Goal: Task Accomplishment & Management: Complete application form

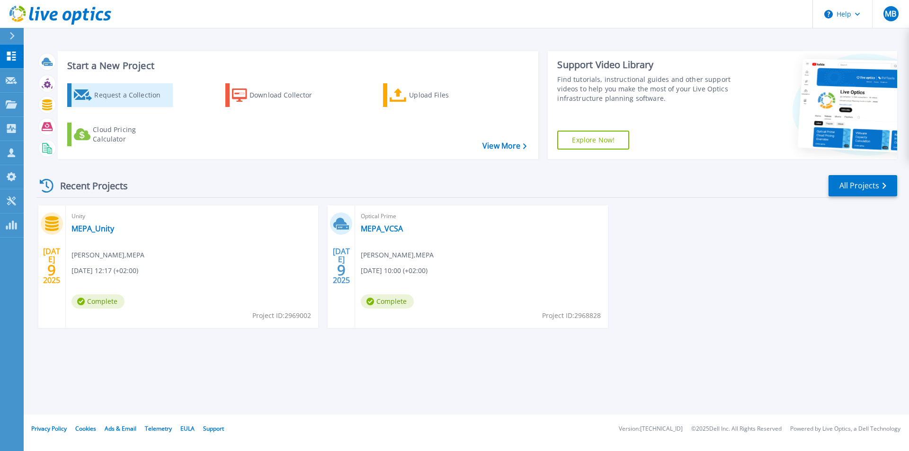
click at [124, 98] on div "Request a Collection" at bounding box center [132, 95] width 76 height 19
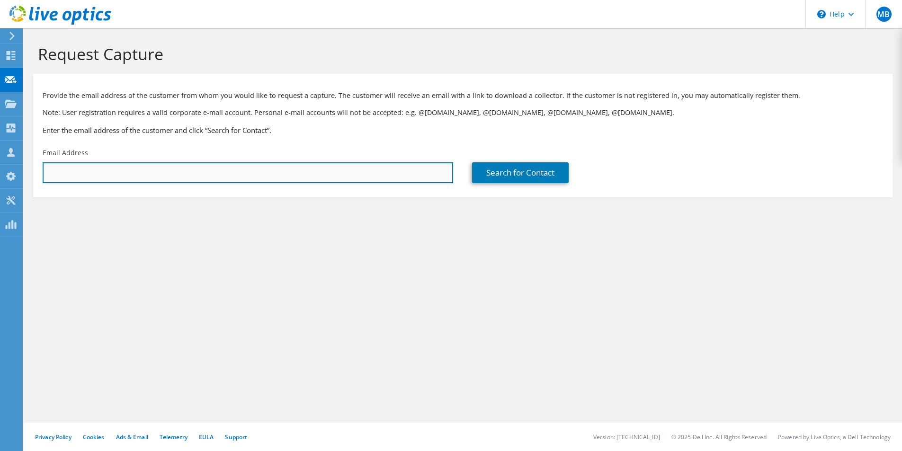
click at [177, 169] on input "text" at bounding box center [248, 172] width 410 height 21
click at [131, 172] on input "text" at bounding box center [248, 172] width 410 height 21
type input "markm@pa.org.mt"
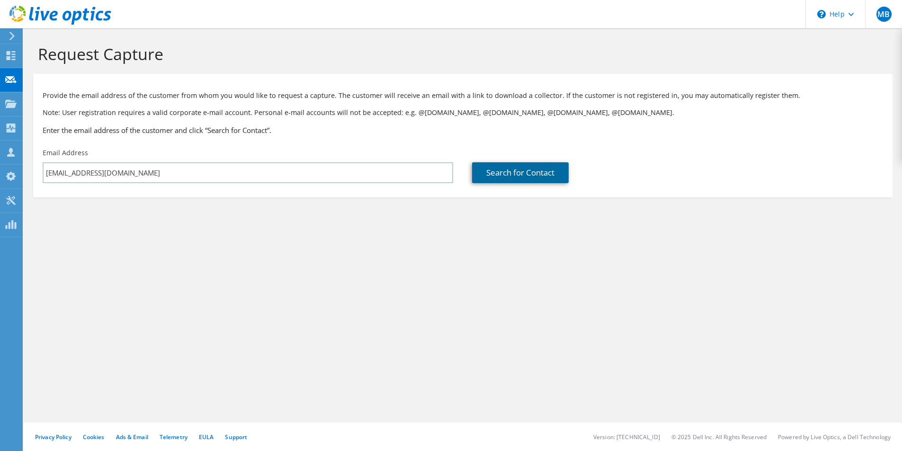
click at [544, 179] on link "Search for Contact" at bounding box center [520, 172] width 97 height 21
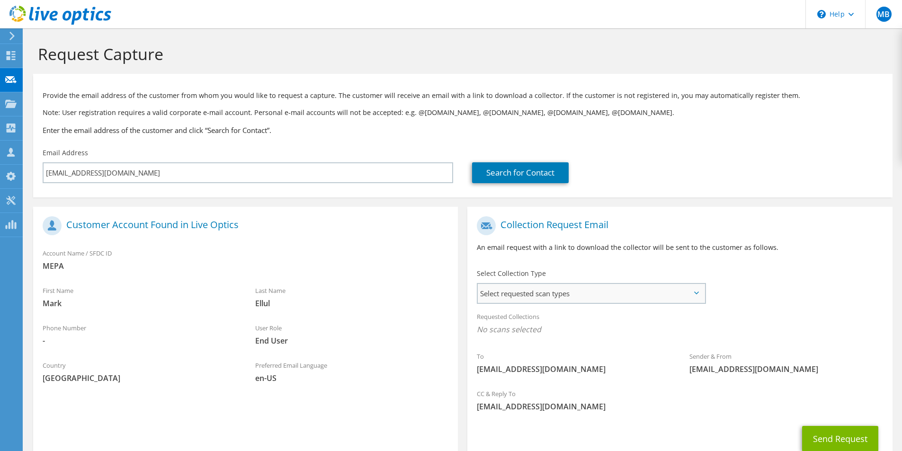
click at [565, 289] on span "Select requested scan types" at bounding box center [591, 293] width 227 height 19
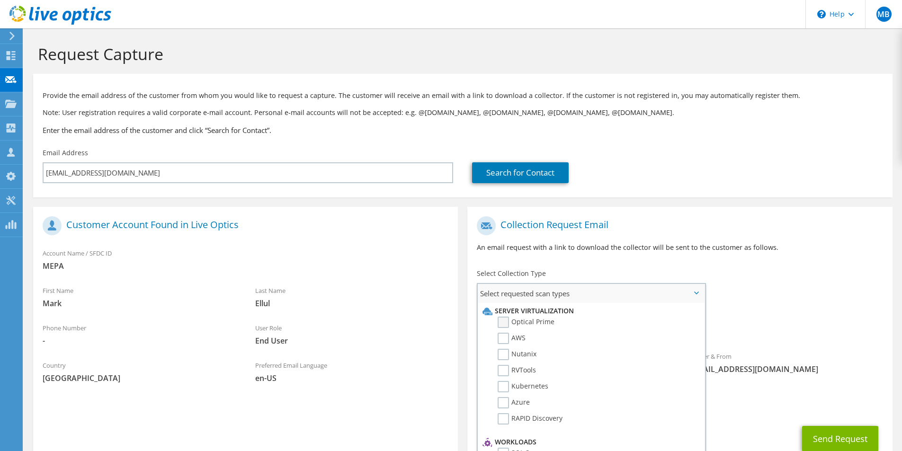
click at [503, 321] on label "Optical Prime" at bounding box center [526, 322] width 57 height 11
click at [0, 0] on input "Optical Prime" at bounding box center [0, 0] width 0 height 0
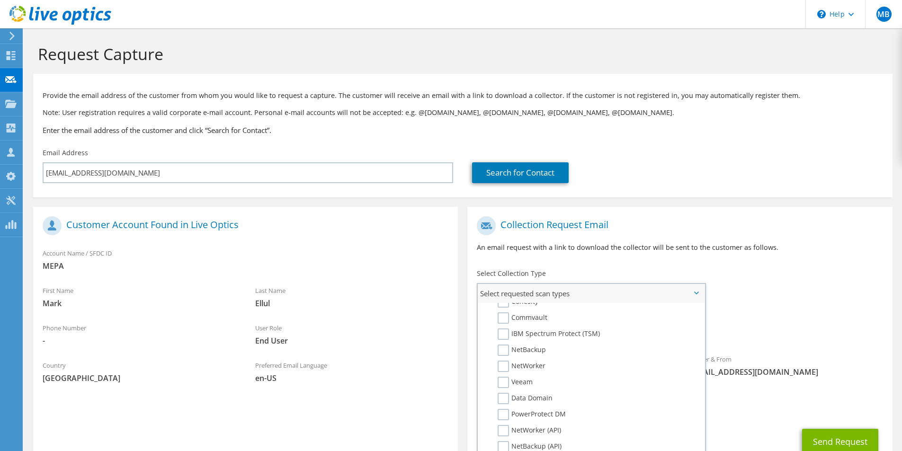
scroll to position [450, 0]
click at [841, 320] on div "Requested Collections No scans selected Optical Prime" at bounding box center [679, 326] width 425 height 38
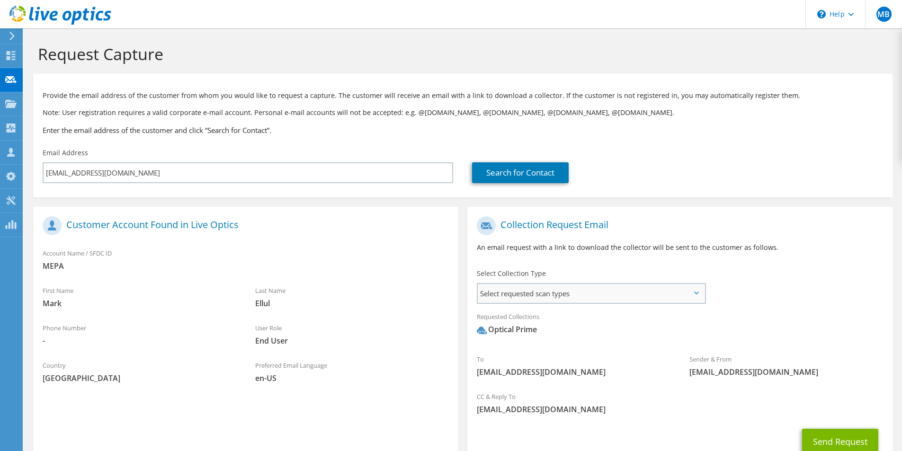
click at [626, 292] on span "Select requested scan types" at bounding box center [591, 293] width 227 height 19
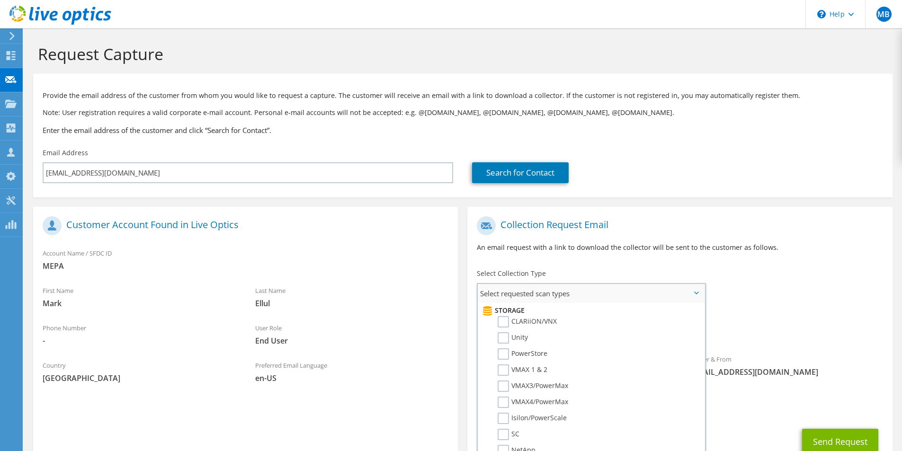
scroll to position [0, 0]
click at [537, 320] on label "Optical Prime" at bounding box center [526, 322] width 57 height 11
click at [0, 0] on input "Optical Prime" at bounding box center [0, 0] width 0 height 0
click at [537, 320] on label "Optical Prime" at bounding box center [526, 322] width 57 height 11
click at [0, 0] on input "Optical Prime" at bounding box center [0, 0] width 0 height 0
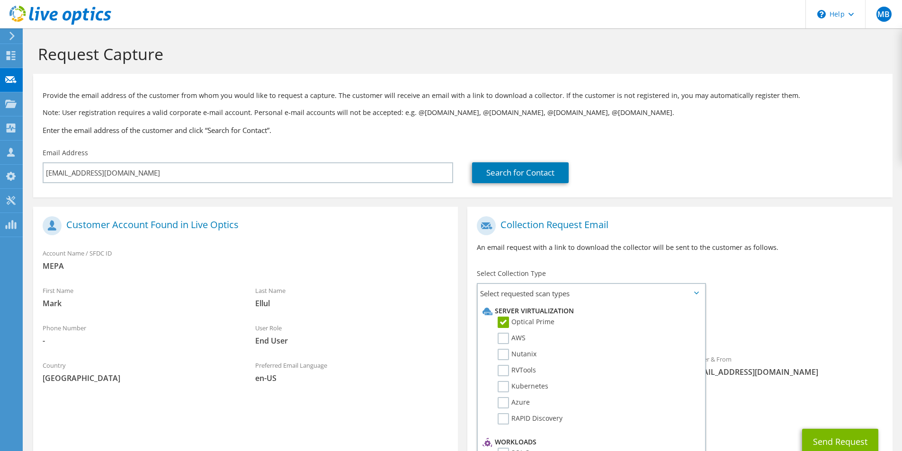
click at [868, 268] on div "To markm@pa.org.mt Sender & From liveoptics@liveoptics.com" at bounding box center [679, 299] width 425 height 175
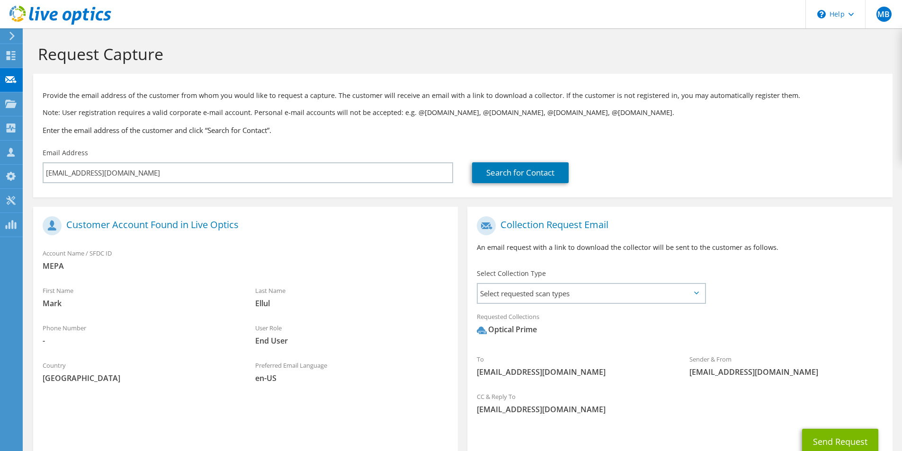
click at [838, 293] on div "To markm@pa.org.mt Sender & From liveoptics@liveoptics.com" at bounding box center [679, 299] width 425 height 175
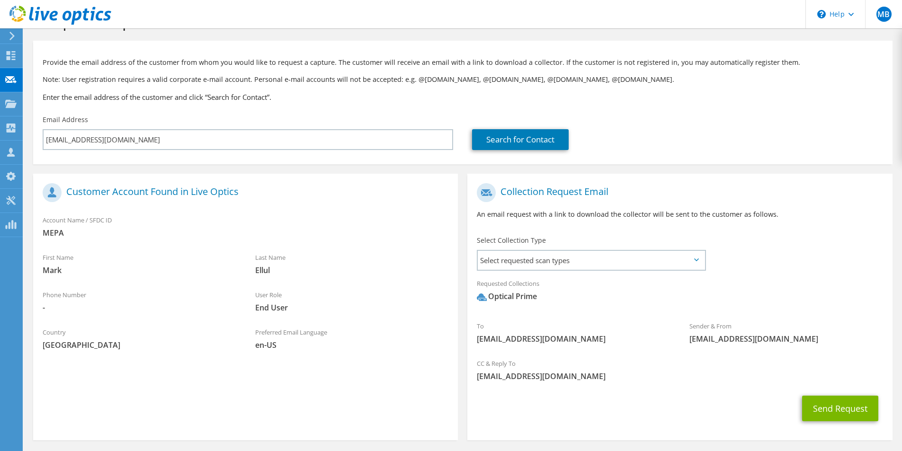
scroll to position [47, 0]
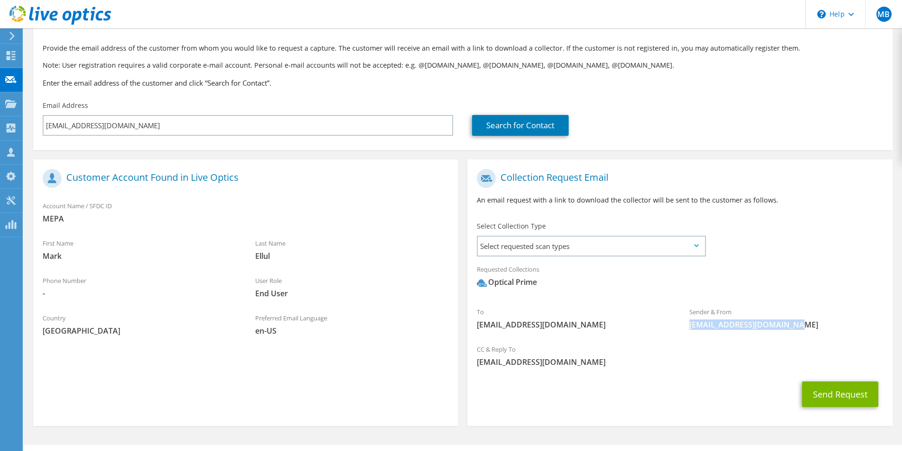
drag, startPoint x: 792, startPoint y: 325, endPoint x: 682, endPoint y: 333, distance: 111.0
click at [682, 333] on div "Sender & From liveoptics@liveoptics.com" at bounding box center [786, 318] width 213 height 33
copy span "liveoptics@liveoptics.com"
click at [834, 394] on button "Send Request" at bounding box center [840, 395] width 76 height 26
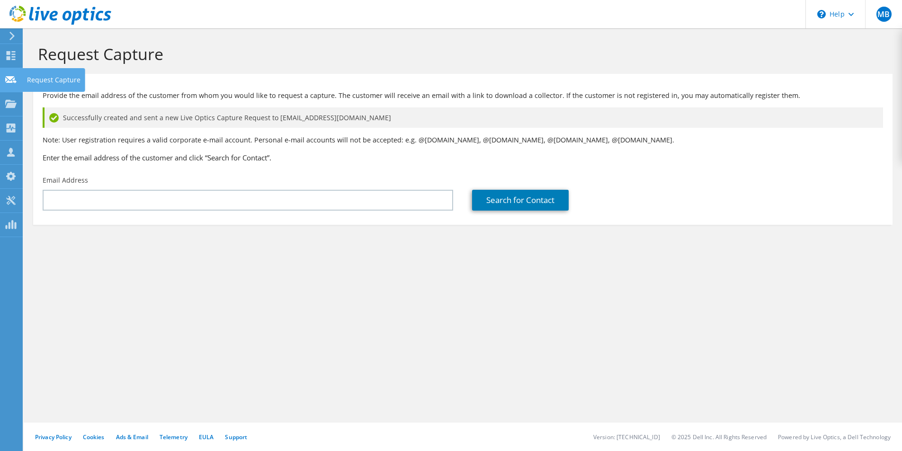
click at [9, 81] on use at bounding box center [10, 79] width 11 height 7
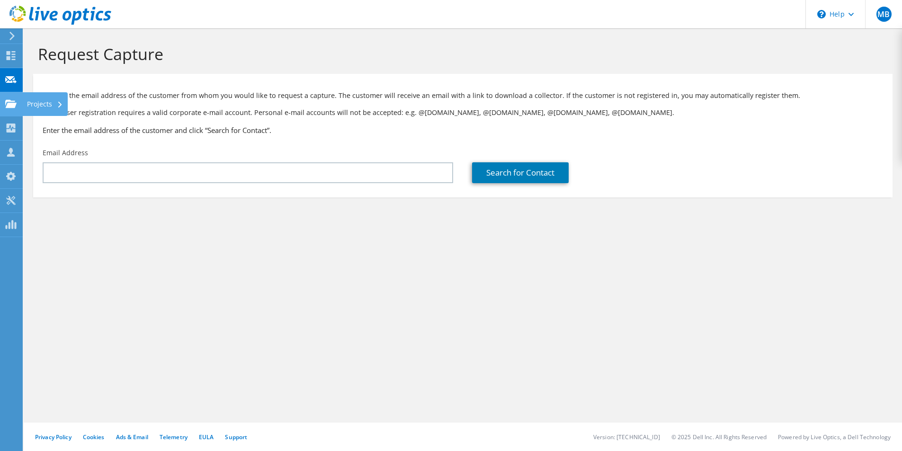
click at [7, 103] on icon at bounding box center [10, 103] width 11 height 9
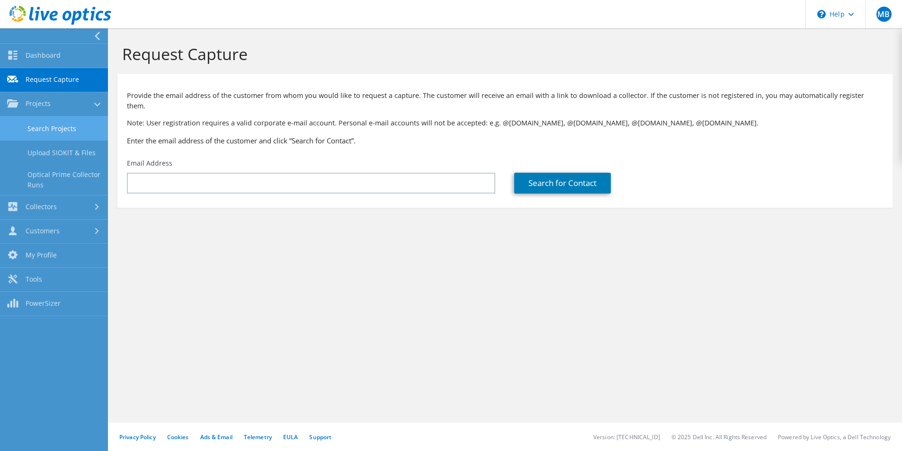
click at [62, 132] on link "Search Projects" at bounding box center [54, 128] width 108 height 24
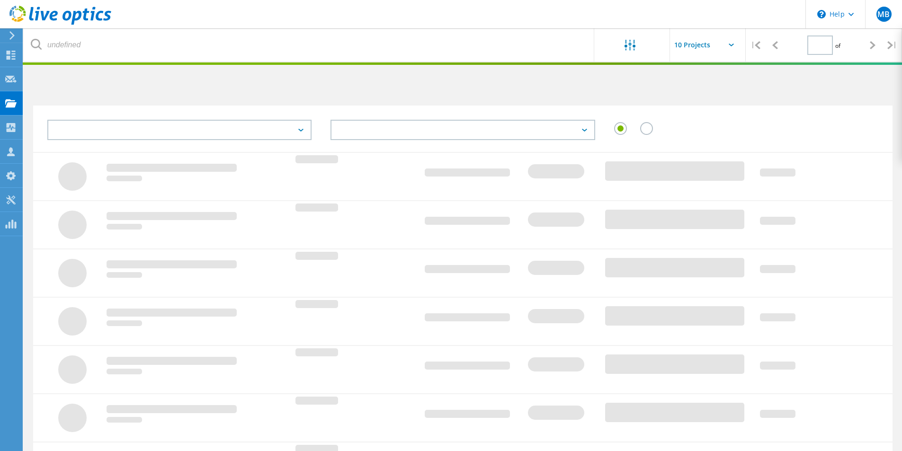
type input "1"
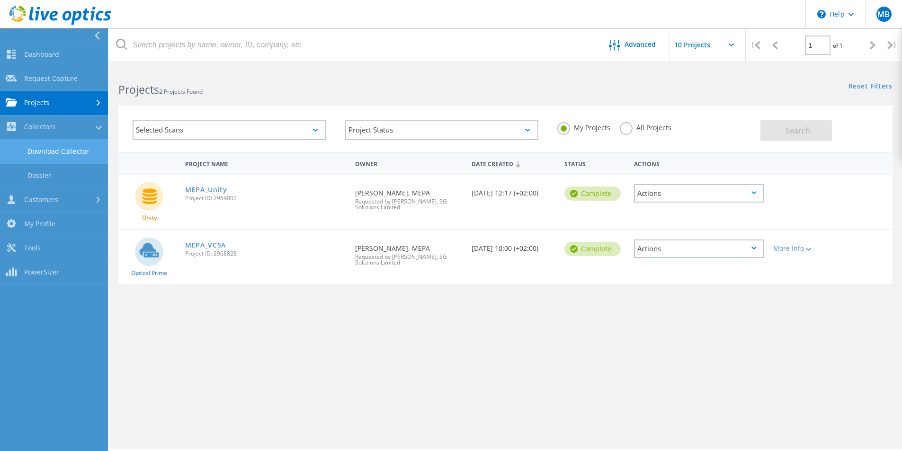
click at [44, 154] on link "Download Collector" at bounding box center [54, 152] width 108 height 24
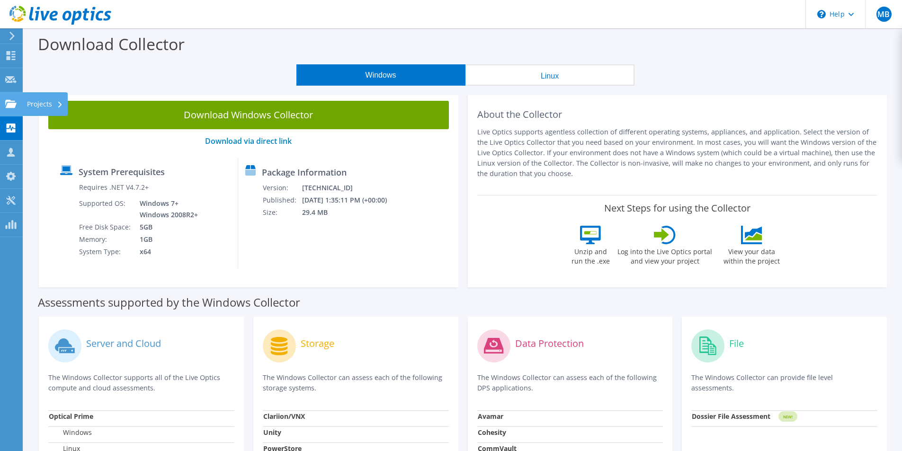
click at [9, 106] on use at bounding box center [10, 103] width 11 height 8
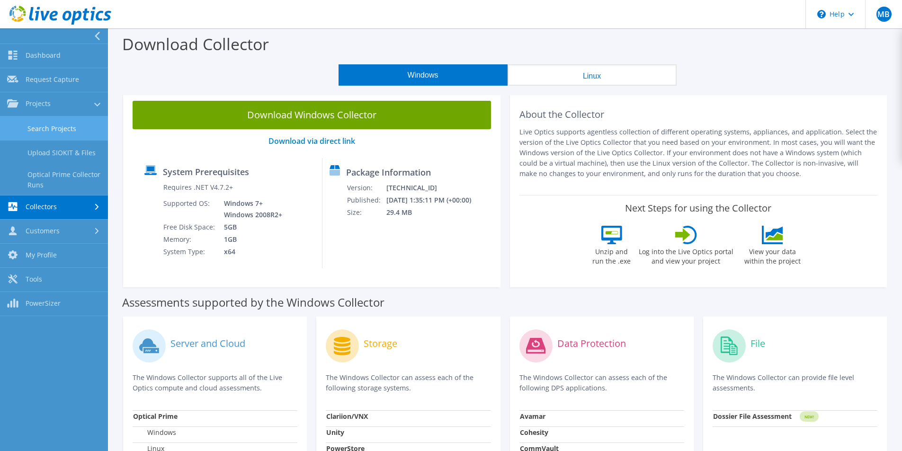
click at [67, 130] on link "Search Projects" at bounding box center [54, 128] width 108 height 24
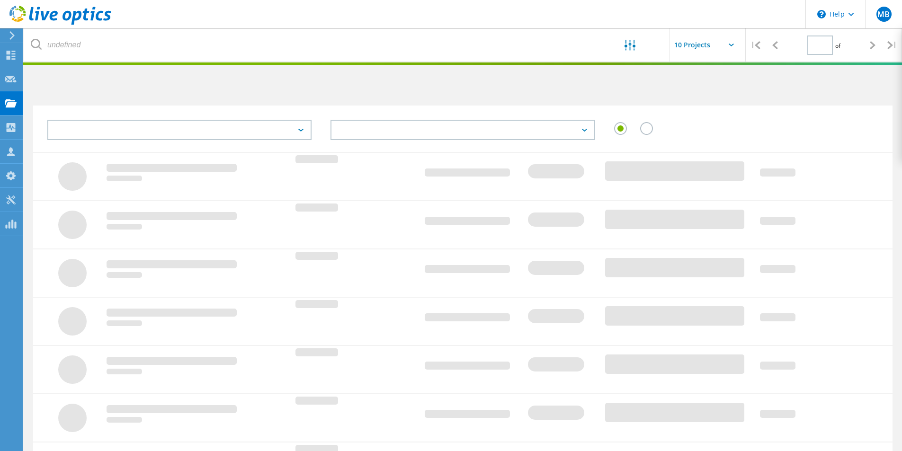
type input "1"
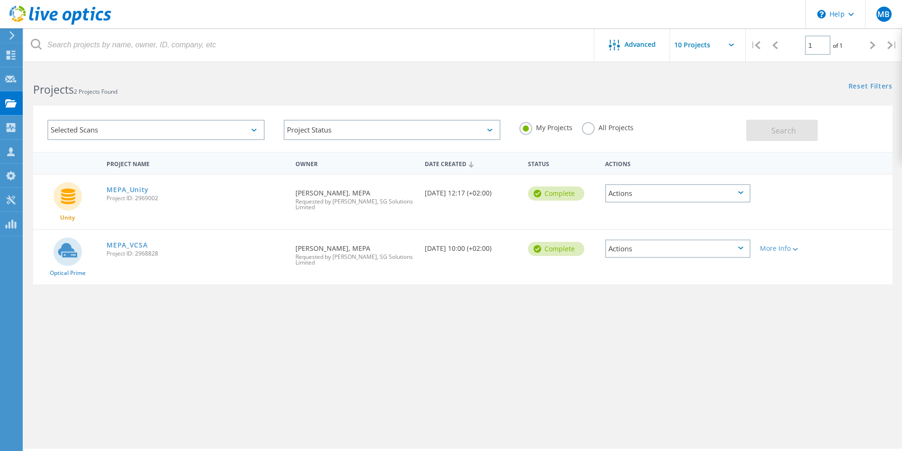
click at [592, 127] on label "All Projects" at bounding box center [608, 126] width 52 height 9
click at [0, 0] on input "All Projects" at bounding box center [0, 0] width 0 height 0
click at [535, 123] on label "My Projects" at bounding box center [545, 126] width 53 height 9
click at [0, 0] on input "My Projects" at bounding box center [0, 0] width 0 height 0
click at [240, 129] on div "Selected Scans" at bounding box center [155, 130] width 217 height 20
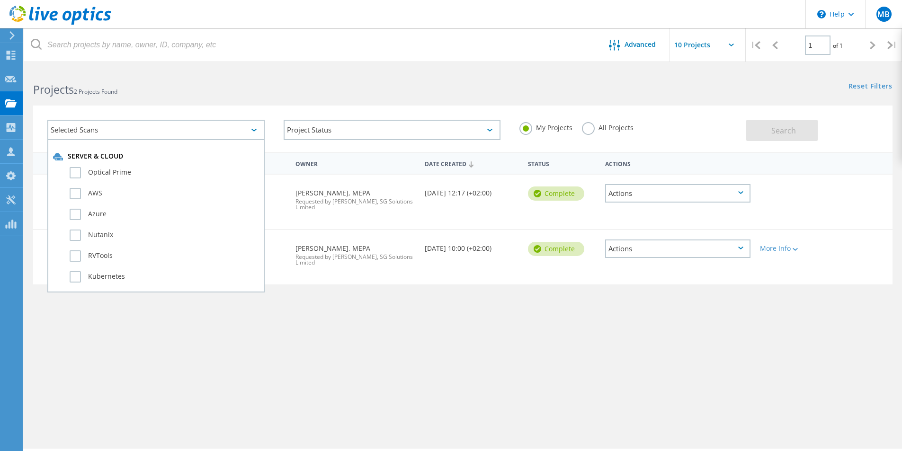
click at [240, 129] on div "Selected Scans" at bounding box center [155, 130] width 217 height 20
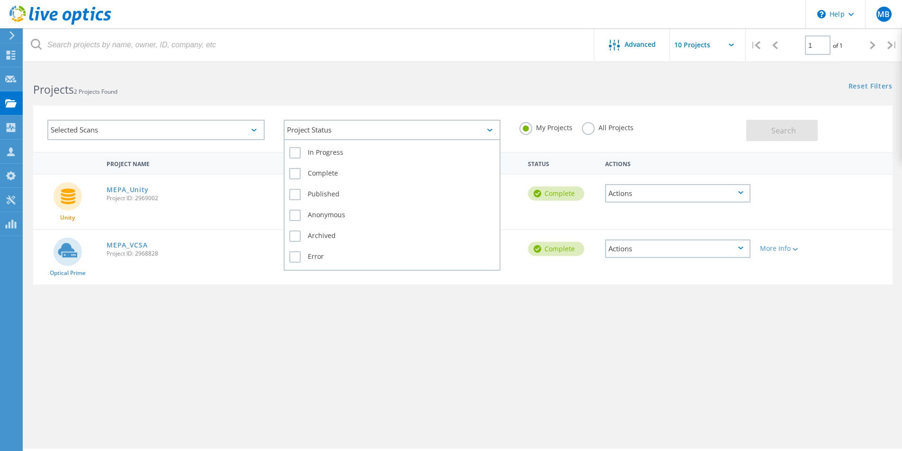
click at [340, 134] on div "Project Status" at bounding box center [392, 130] width 217 height 20
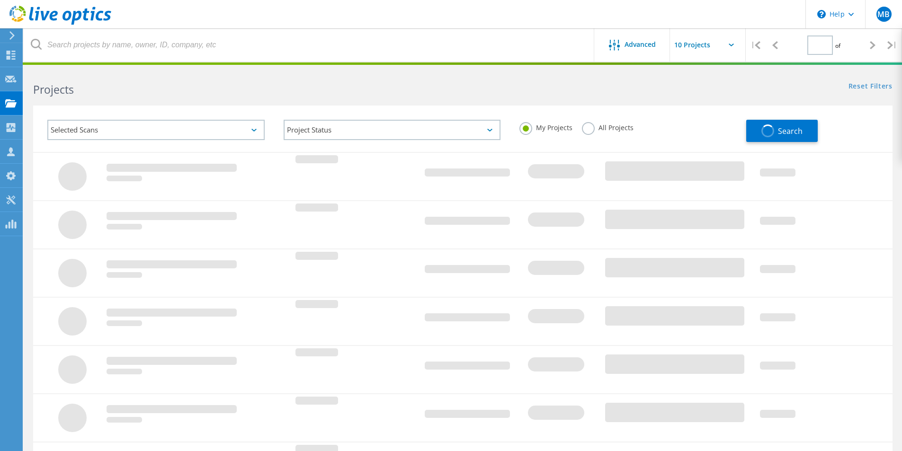
type input "1"
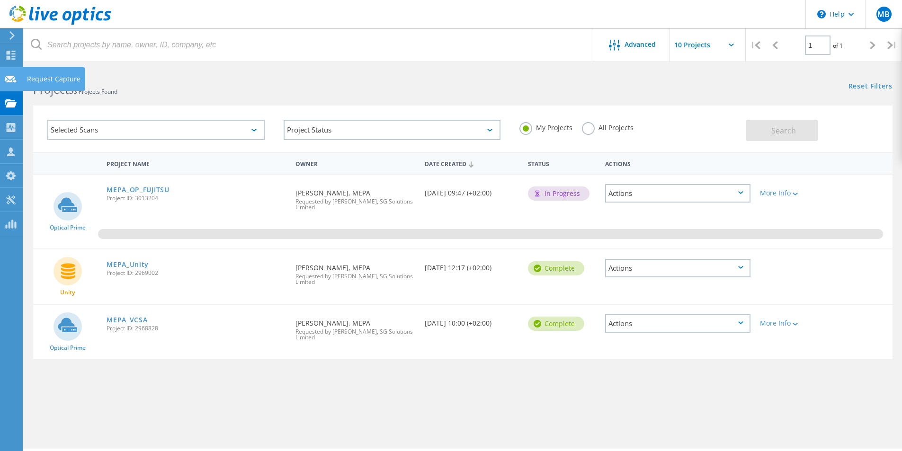
click at [14, 76] on use at bounding box center [10, 78] width 11 height 7
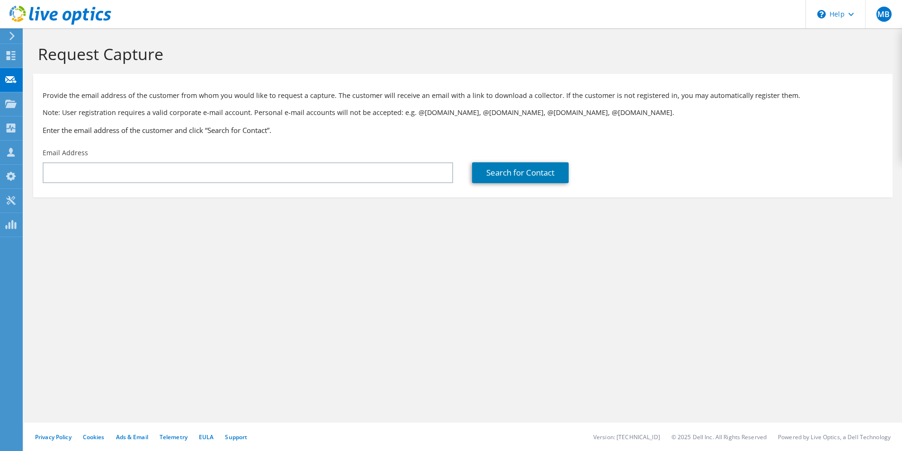
click at [516, 299] on div "Request Capture Provide the email address of the customer from whom you would l…" at bounding box center [463, 239] width 878 height 423
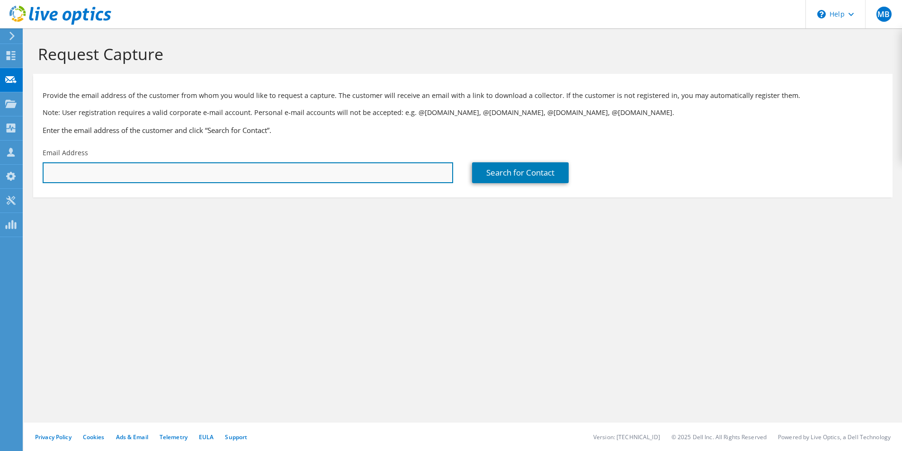
click at [170, 174] on input "text" at bounding box center [248, 172] width 410 height 21
type input "markm@pa.org.mt"
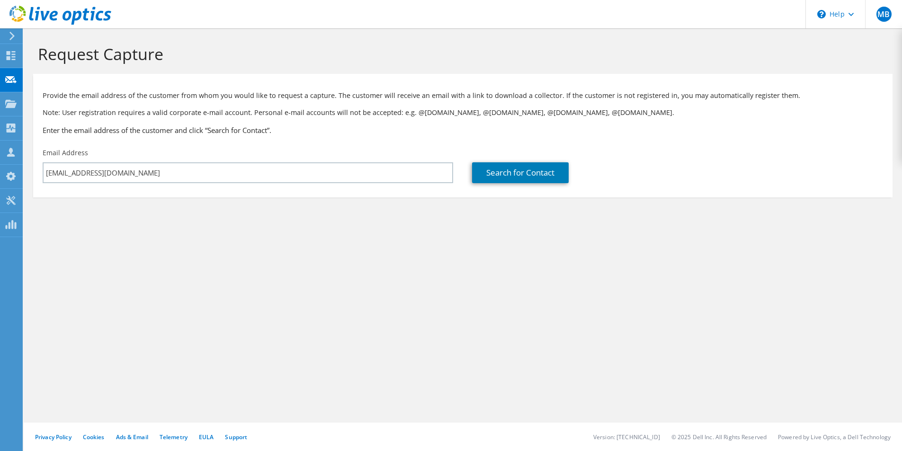
click at [339, 323] on div "Request Capture Provide the email address of the customer from whom you would l…" at bounding box center [463, 239] width 878 height 423
click at [523, 171] on link "Search for Contact" at bounding box center [520, 172] width 97 height 21
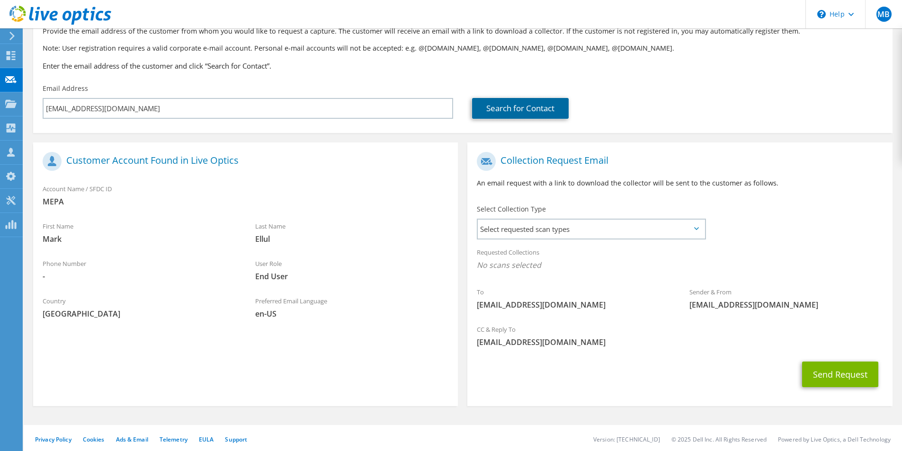
scroll to position [67, 0]
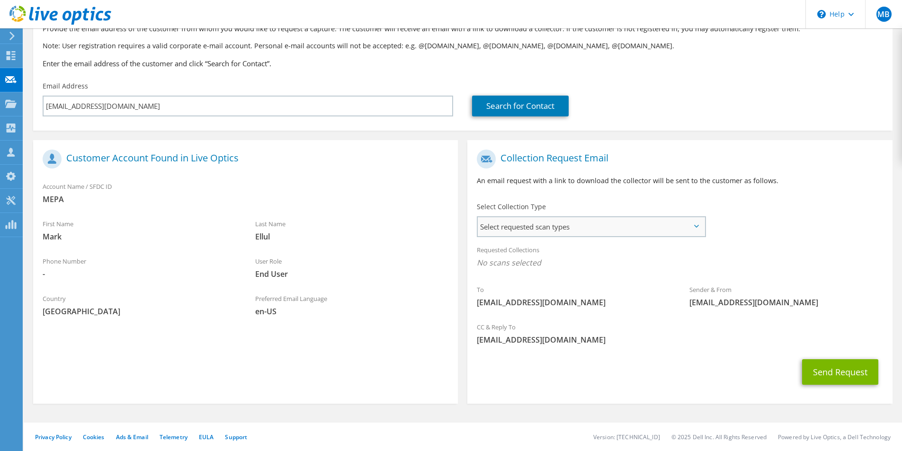
click at [623, 226] on span "Select requested scan types" at bounding box center [591, 226] width 227 height 19
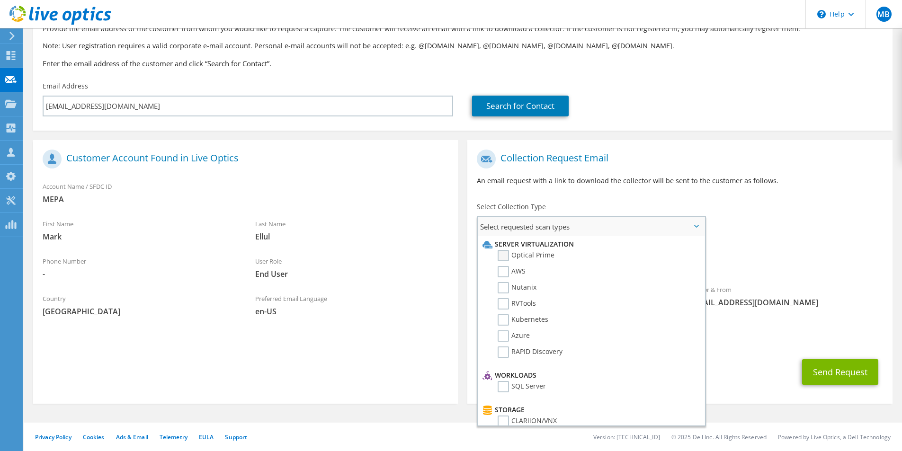
click at [502, 257] on label "Optical Prime" at bounding box center [526, 255] width 57 height 11
click at [0, 0] on input "Optical Prime" at bounding box center [0, 0] width 0 height 0
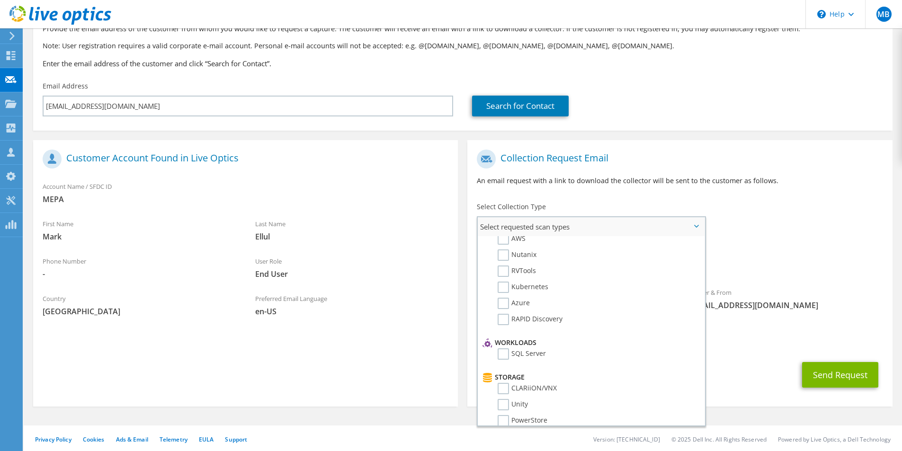
scroll to position [0, 0]
click at [827, 246] on div "Requested Collections No scans selected Optical Prime" at bounding box center [679, 259] width 425 height 38
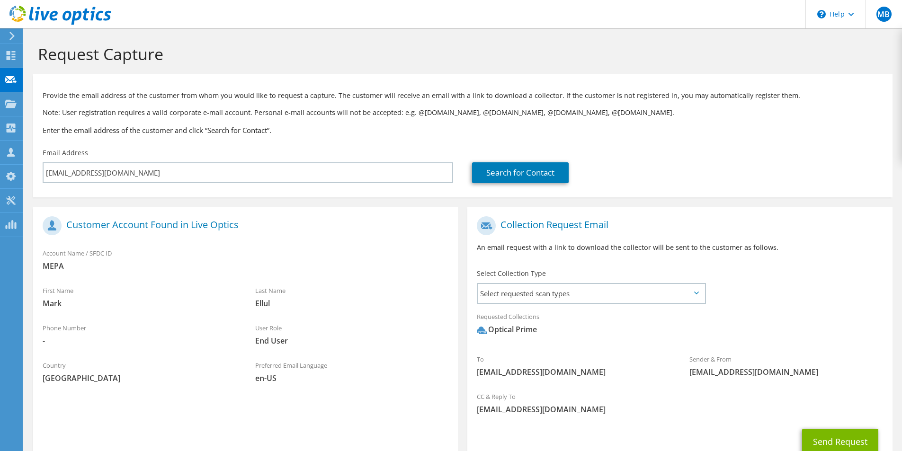
click at [240, 423] on section "Customer Account Found in Live Optics Account Name / SFDC ID MEPA First Name Ma…" at bounding box center [245, 340] width 425 height 267
click at [644, 295] on span "Select requested scan types" at bounding box center [591, 293] width 227 height 19
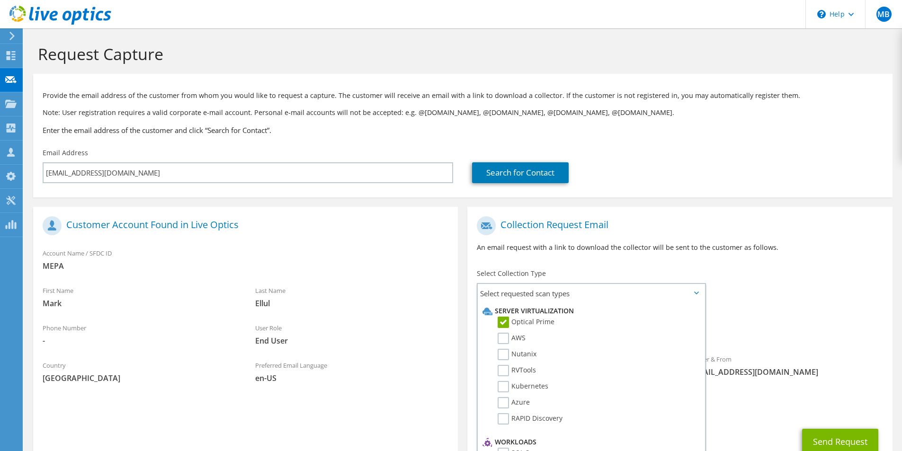
click at [793, 303] on div "To markm@pa.org.mt Sender & From liveoptics@liveoptics.com" at bounding box center [679, 299] width 425 height 175
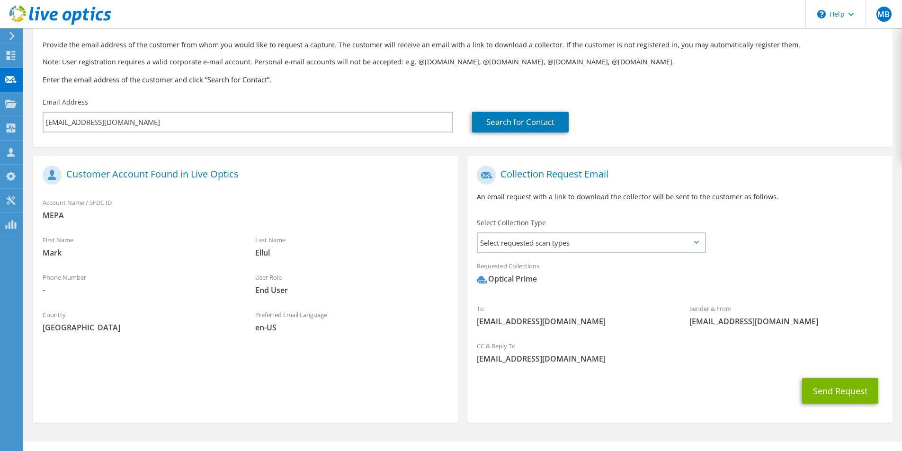
scroll to position [70, 0]
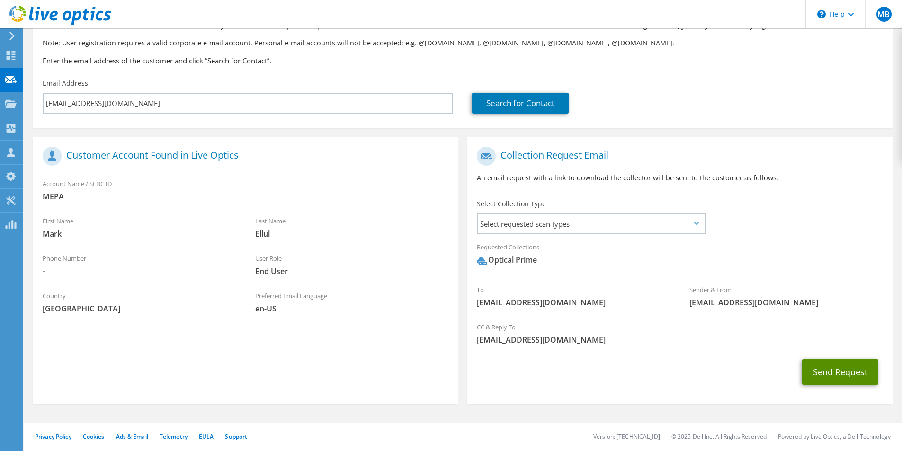
click at [857, 370] on button "Send Request" at bounding box center [840, 372] width 76 height 26
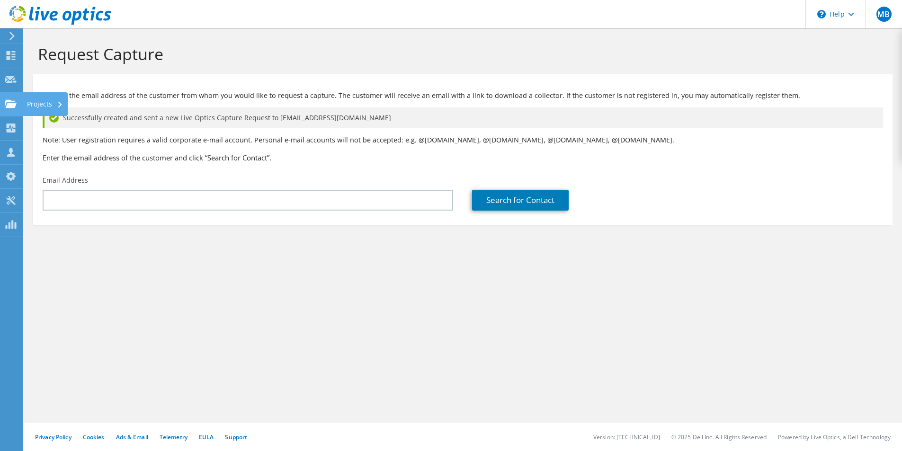
click at [7, 103] on icon at bounding box center [10, 103] width 11 height 9
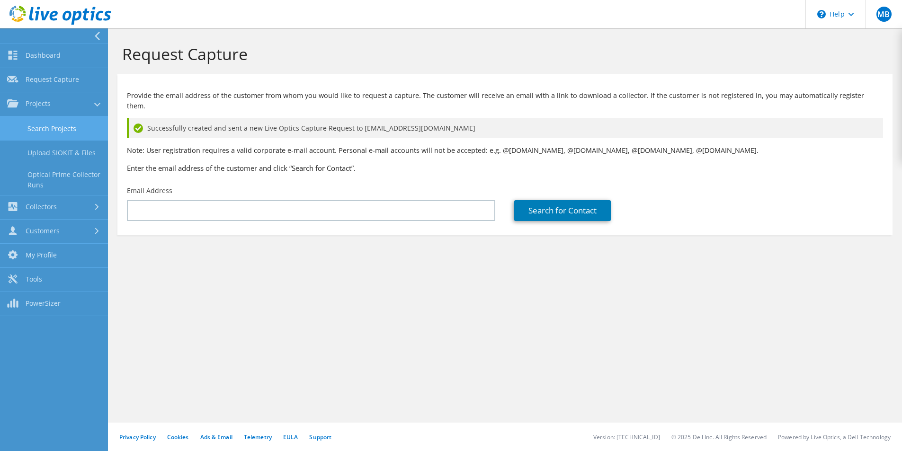
click at [37, 127] on link "Search Projects" at bounding box center [54, 128] width 108 height 24
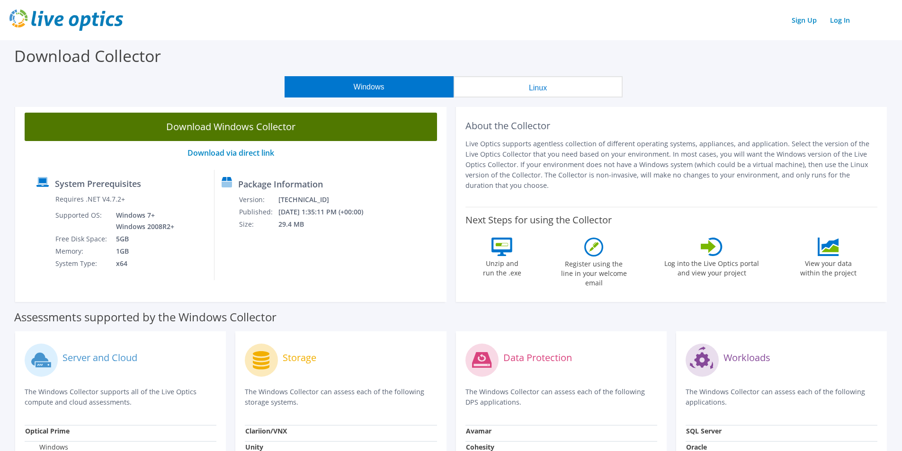
click at [259, 130] on link "Download Windows Collector" at bounding box center [231, 127] width 412 height 28
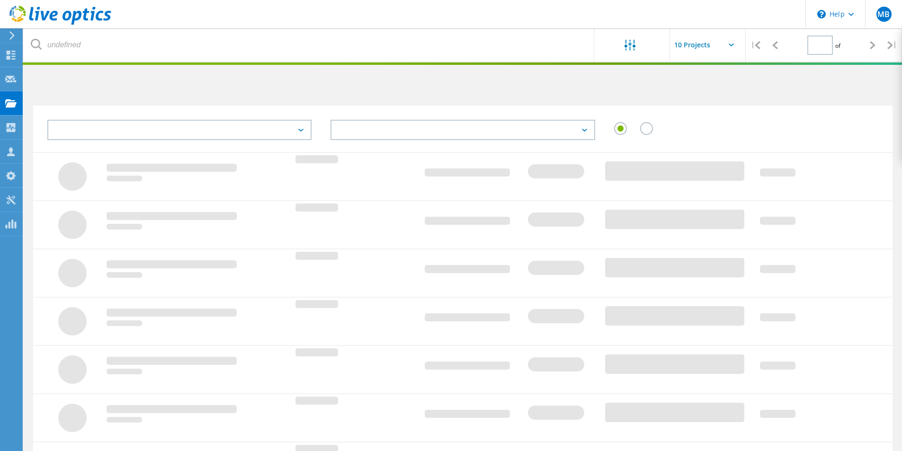
type input "1"
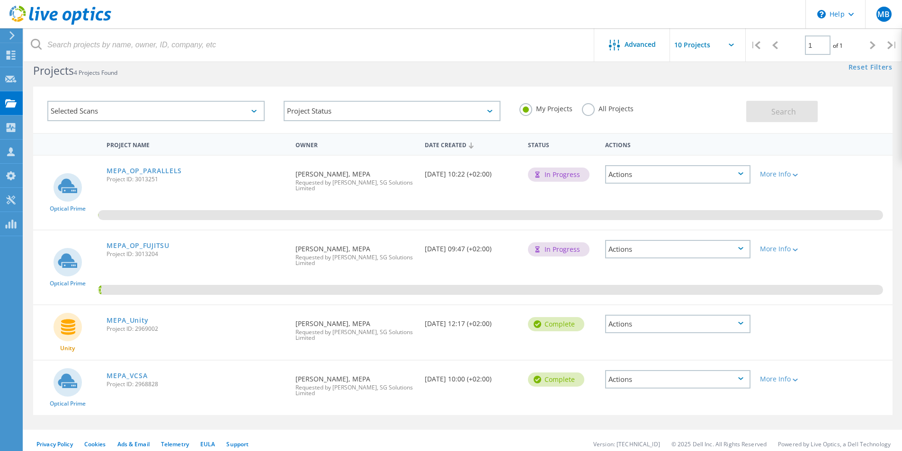
scroll to position [26, 0]
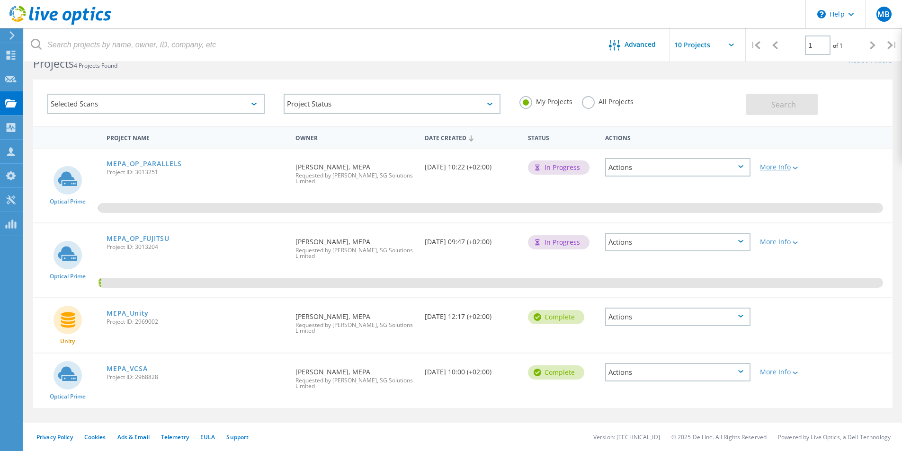
click at [798, 171] on lo-svg-helper at bounding box center [794, 167] width 7 height 8
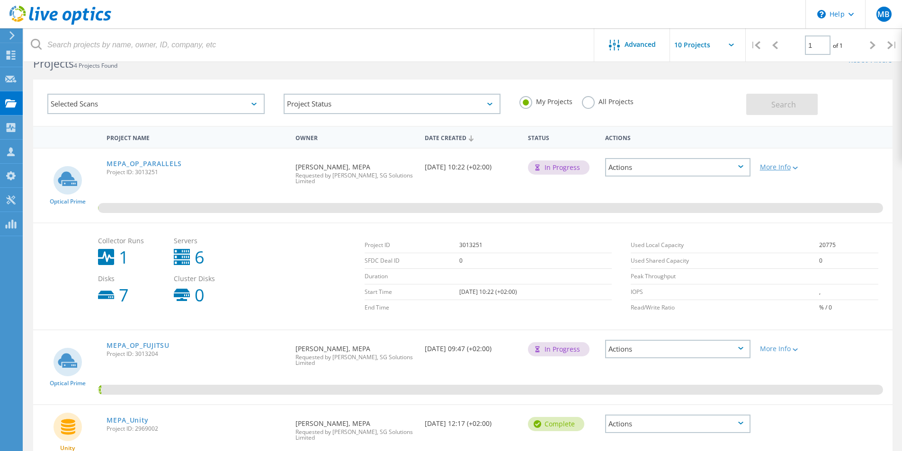
click at [798, 171] on lo-svg-helper at bounding box center [794, 167] width 7 height 8
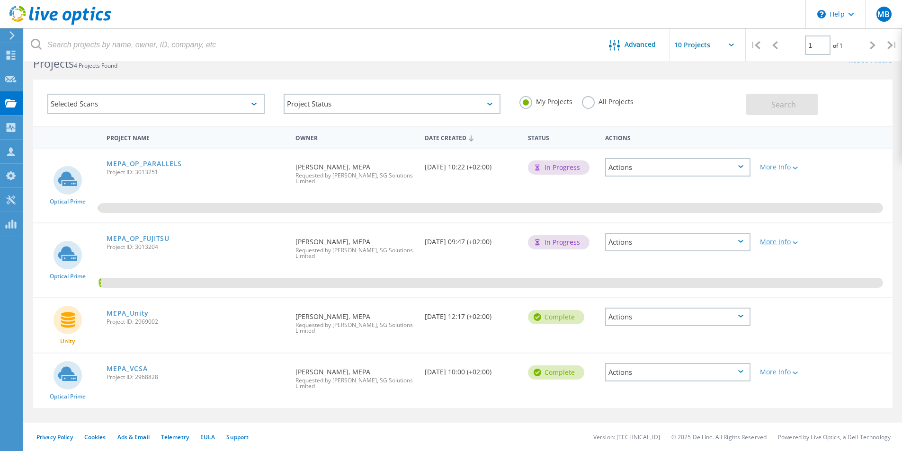
click at [801, 243] on div "More Info" at bounding box center [789, 242] width 59 height 7
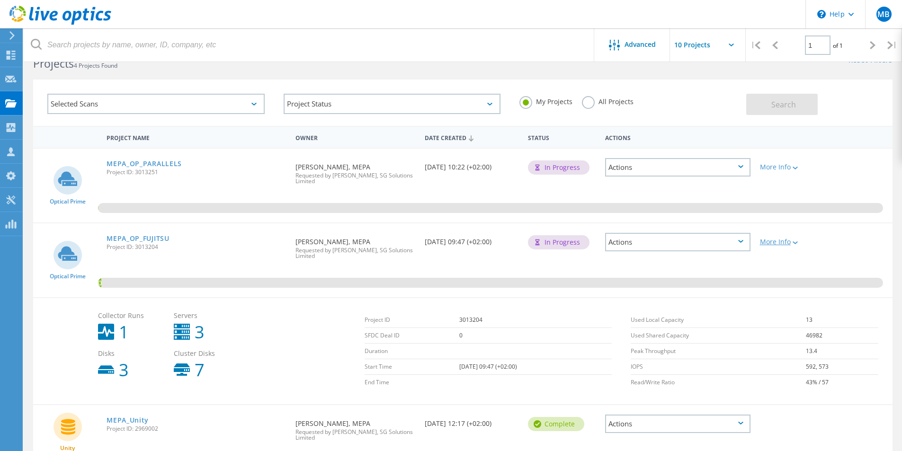
click at [800, 243] on div "More Info" at bounding box center [789, 242] width 59 height 7
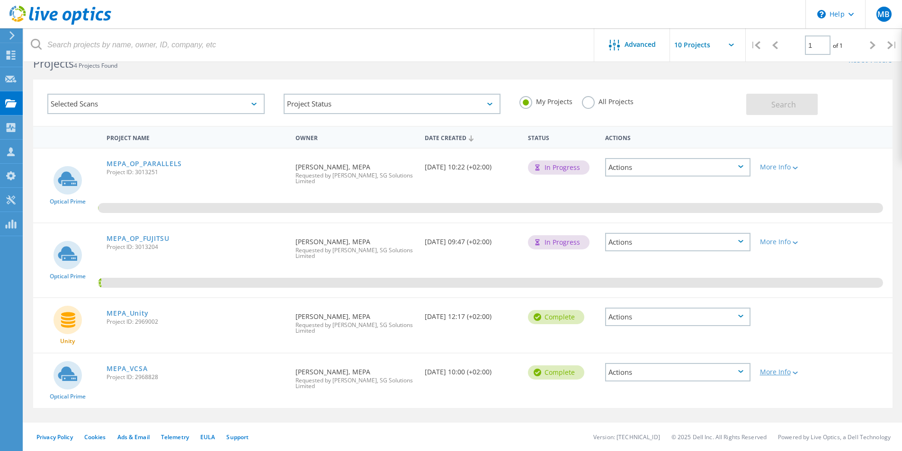
click at [795, 374] on icon at bounding box center [794, 373] width 5 height 3
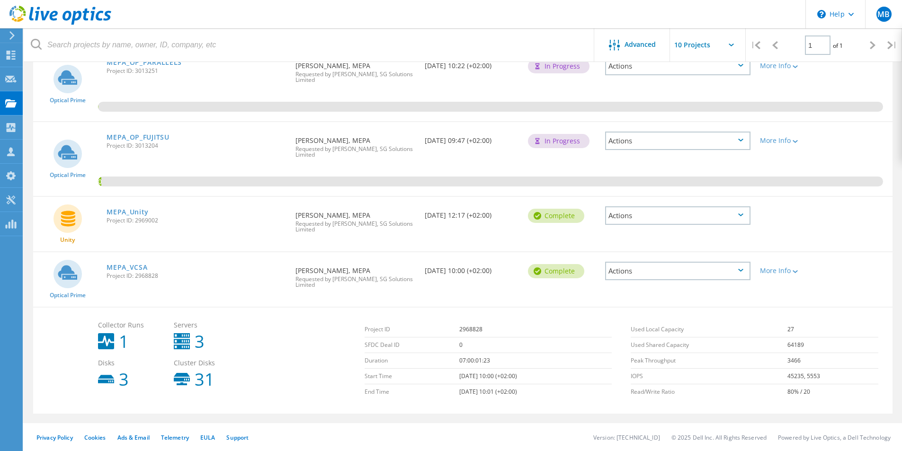
scroll to position [128, 0]
click at [797, 141] on icon at bounding box center [794, 141] width 5 height 3
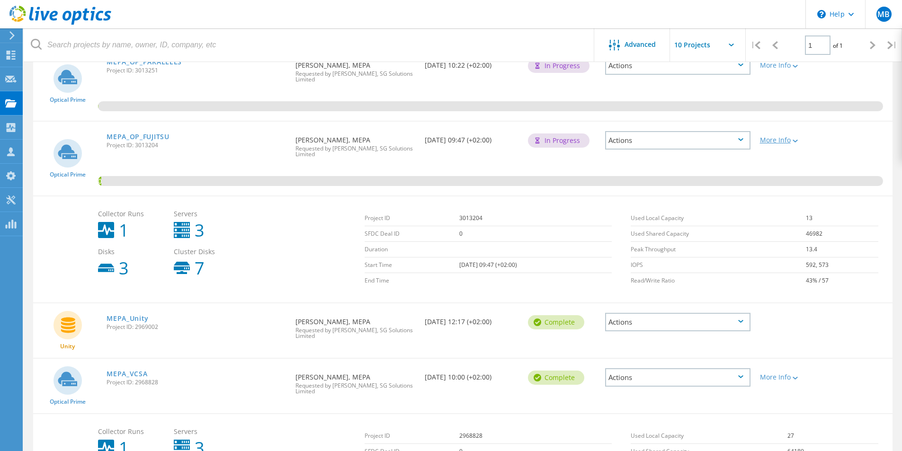
click at [797, 141] on icon at bounding box center [794, 141] width 5 height 3
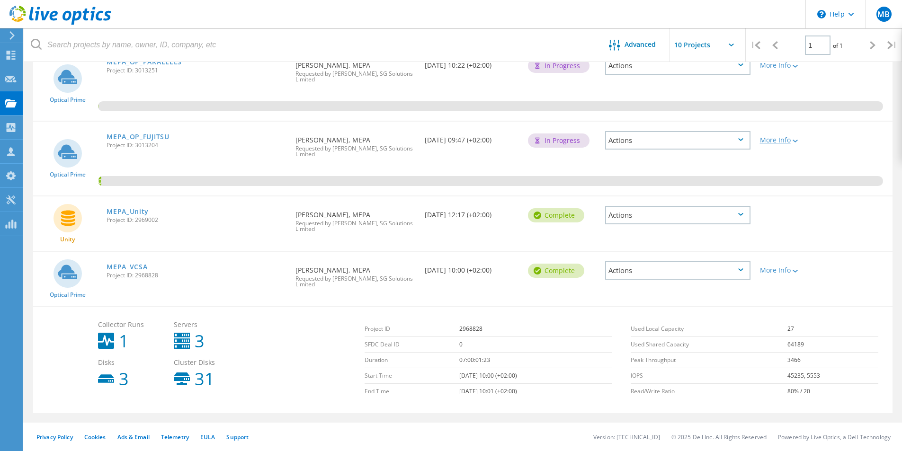
click at [797, 141] on icon at bounding box center [794, 141] width 5 height 3
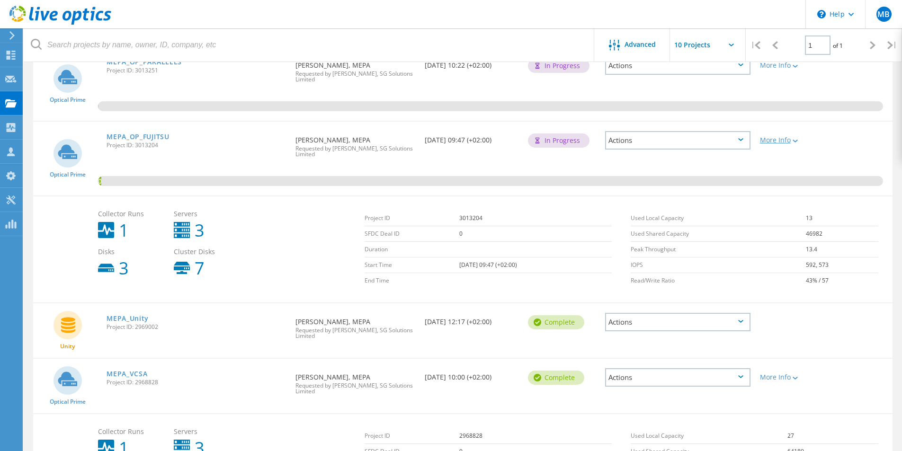
click at [797, 141] on icon at bounding box center [794, 141] width 5 height 3
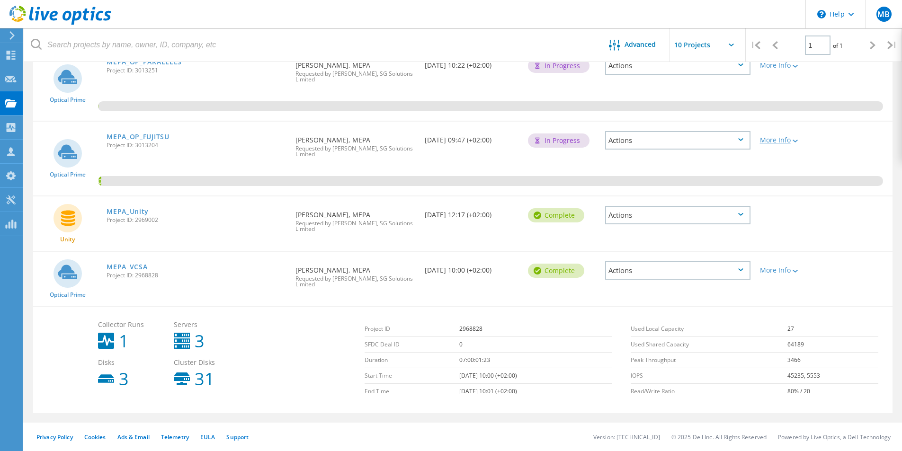
click at [797, 141] on icon at bounding box center [794, 141] width 5 height 3
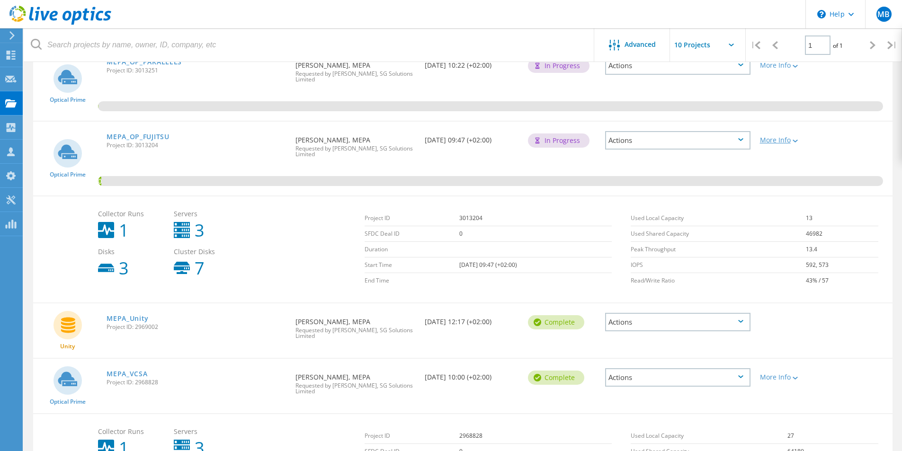
click at [797, 141] on icon at bounding box center [794, 141] width 5 height 3
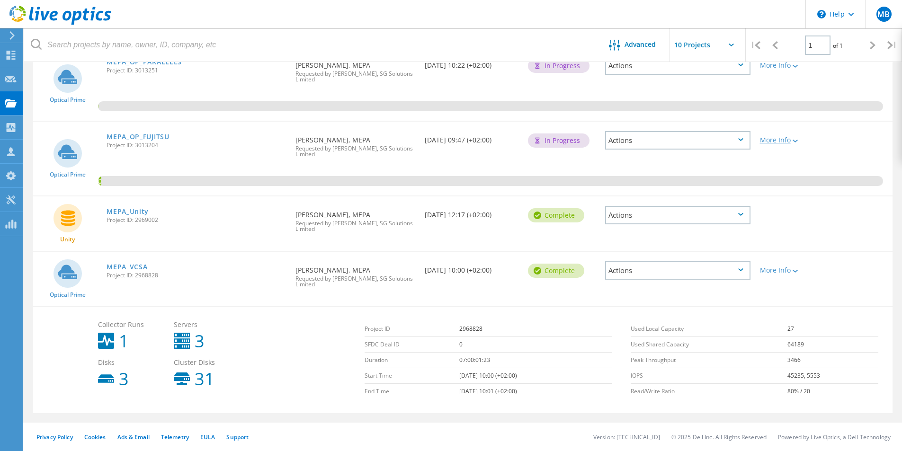
click at [797, 141] on icon at bounding box center [794, 141] width 5 height 3
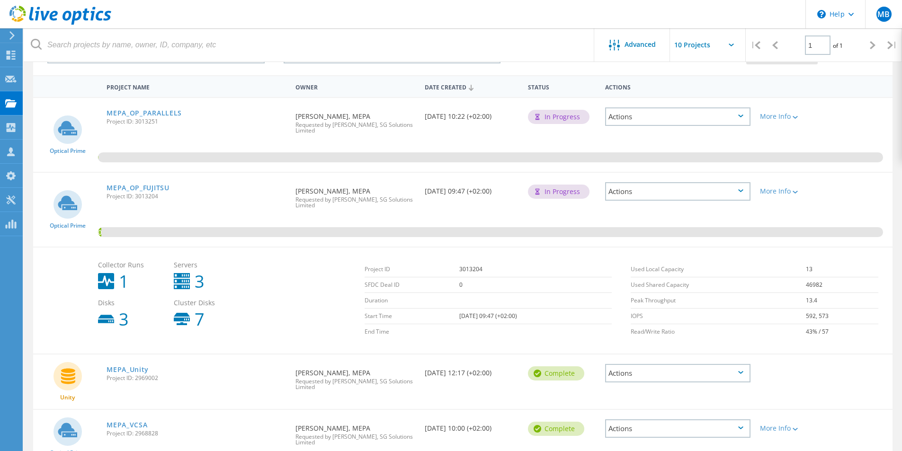
scroll to position [235, 0]
